Goal: Navigation & Orientation: Find specific page/section

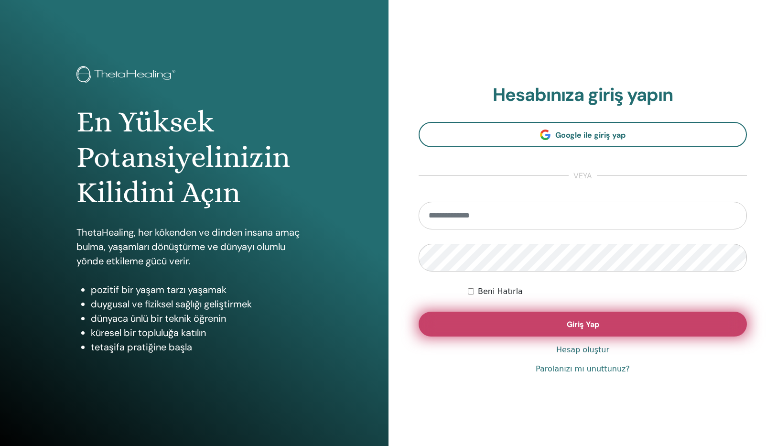
type input "**********"
click at [527, 317] on button "Giriş Yap" at bounding box center [583, 324] width 328 height 25
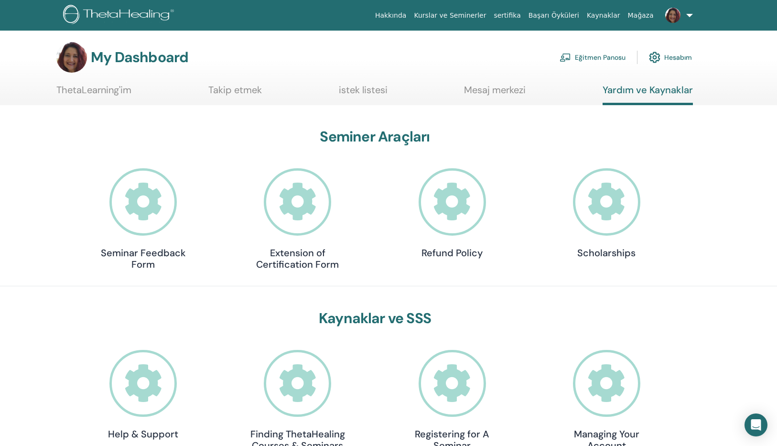
click at [605, 57] on link "Eğitmen Panosu" at bounding box center [593, 57] width 66 height 21
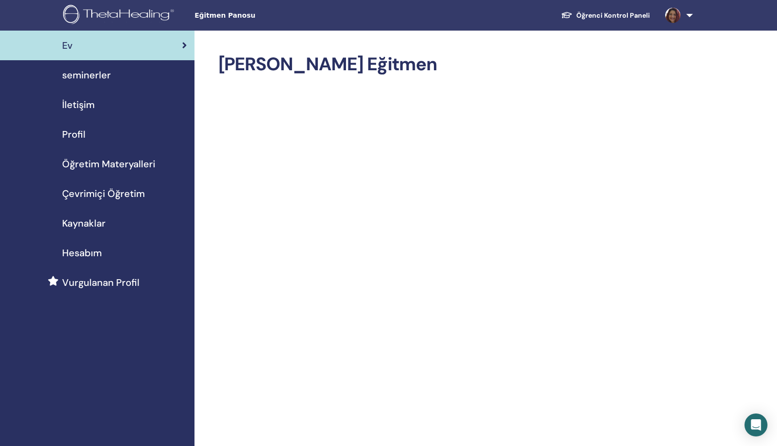
click at [90, 167] on span "Öğretim Materyalleri" at bounding box center [108, 164] width 93 height 14
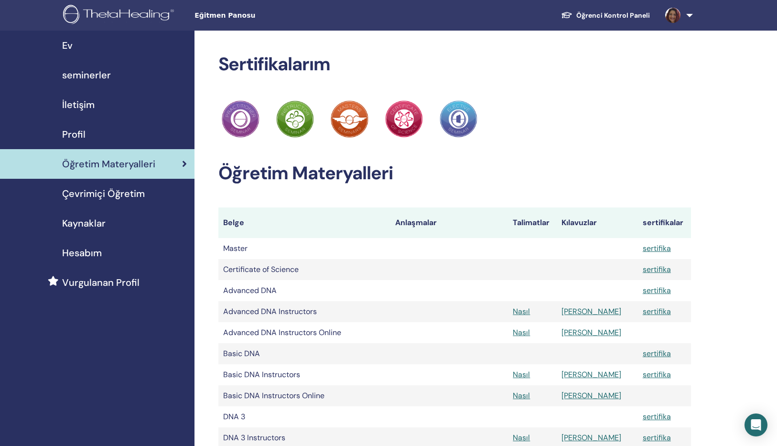
click at [687, 17] on link at bounding box center [677, 15] width 39 height 31
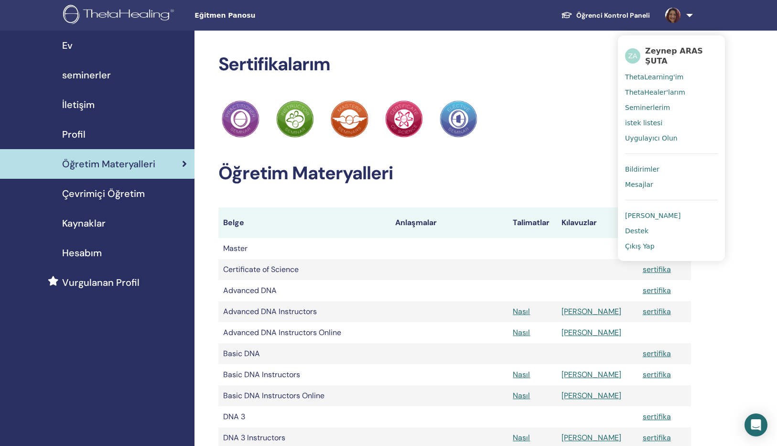
click at [651, 75] on span "ThetaLearning'im" at bounding box center [654, 77] width 58 height 9
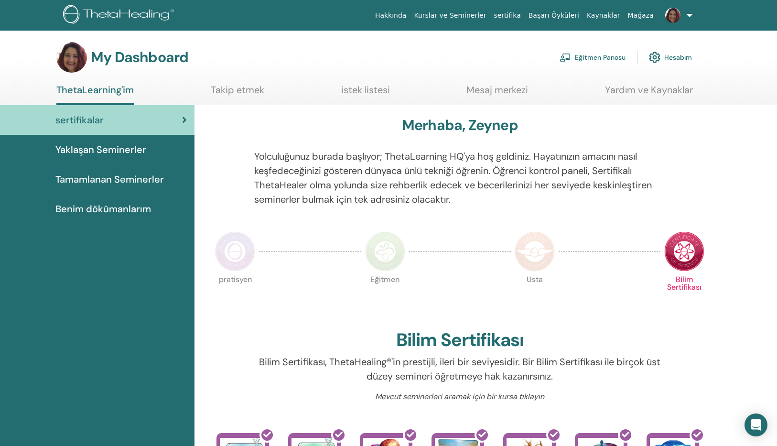
click at [141, 212] on span "Benim dökümanlarım" at bounding box center [103, 209] width 96 height 14
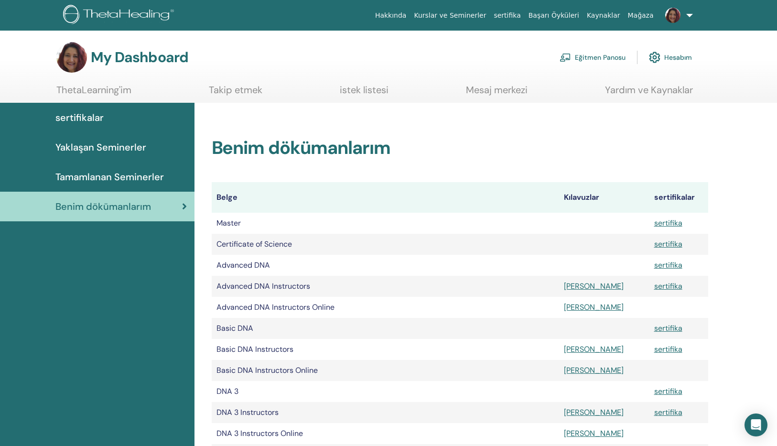
click at [599, 19] on link "Kaynaklar" at bounding box center [603, 16] width 41 height 18
